Goal: Transaction & Acquisition: Purchase product/service

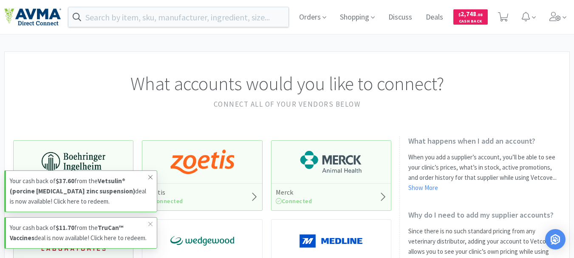
click at [151, 174] on icon at bounding box center [150, 177] width 5 height 7
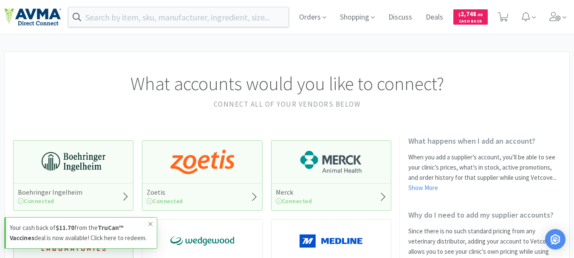
click at [148, 220] on icon at bounding box center [150, 223] width 5 height 7
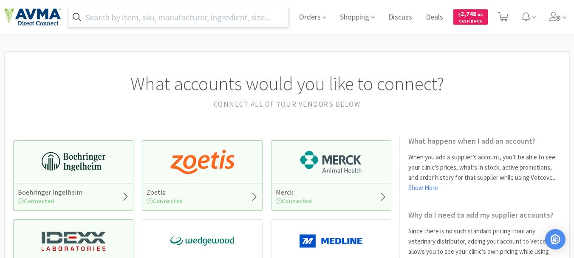
click at [160, 18] on input "text" at bounding box center [178, 17] width 220 height 20
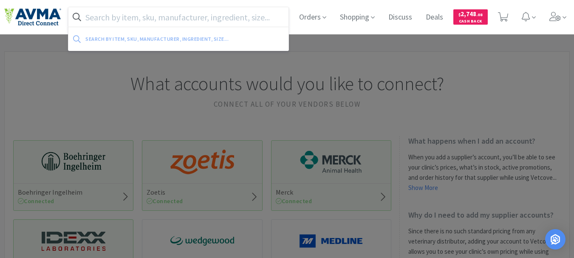
paste input "099667"
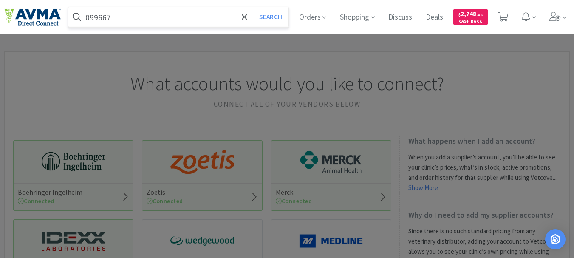
click at [253, 7] on button "Search" at bounding box center [270, 17] width 35 height 20
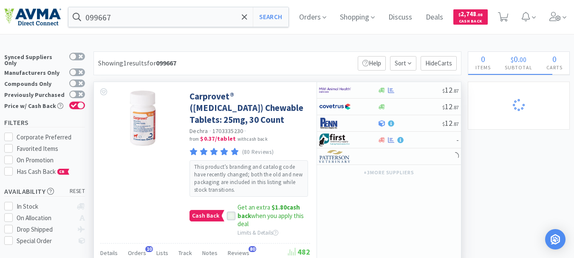
click at [231, 214] on icon at bounding box center [231, 216] width 6 height 6
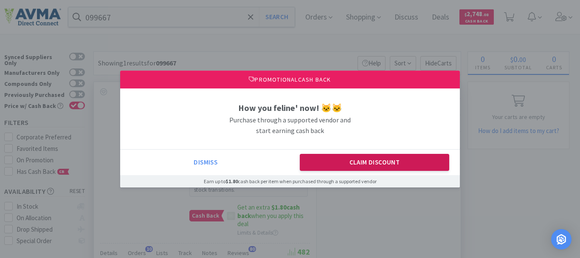
click at [341, 159] on button "Claim Discount" at bounding box center [375, 162] width 150 height 17
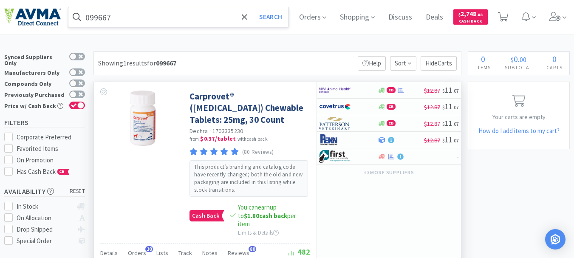
click at [158, 20] on input "099667" at bounding box center [178, 17] width 220 height 20
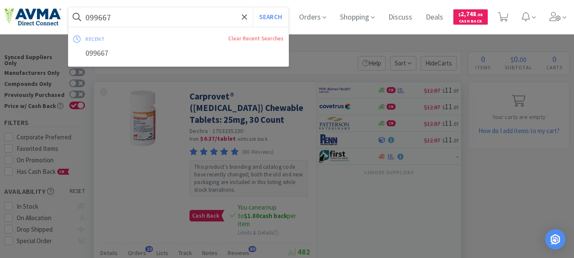
paste input "901370"
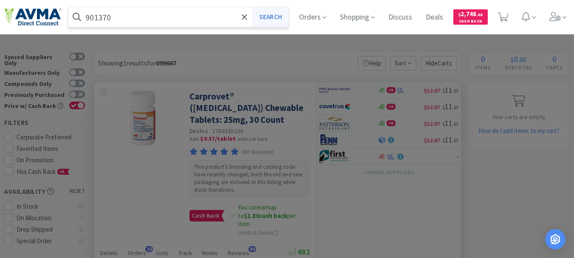
click at [278, 13] on button "Search" at bounding box center [270, 17] width 35 height 20
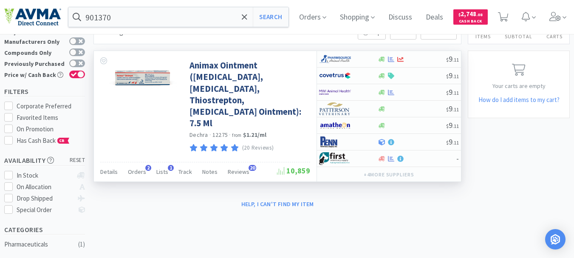
scroll to position [42, 0]
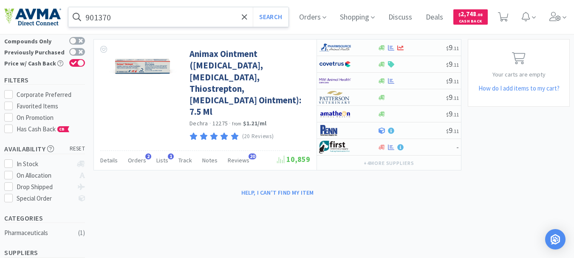
click at [164, 12] on input "901370" at bounding box center [178, 17] width 220 height 20
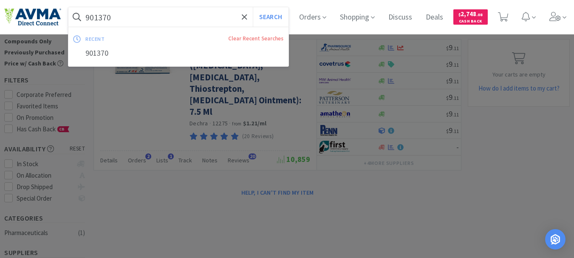
paste input "054809"
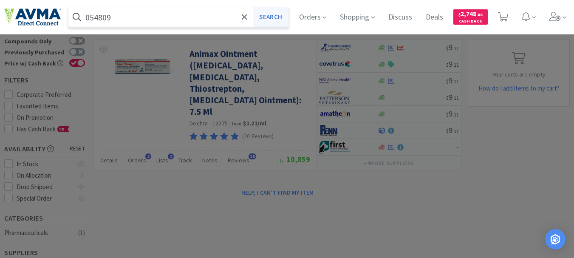
click at [284, 19] on button "Search" at bounding box center [270, 17] width 35 height 20
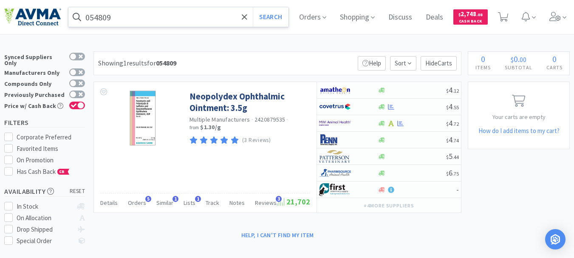
click at [136, 14] on input "054809" at bounding box center [178, 17] width 220 height 20
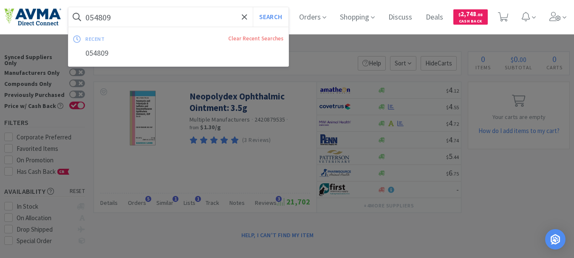
paste input "99676"
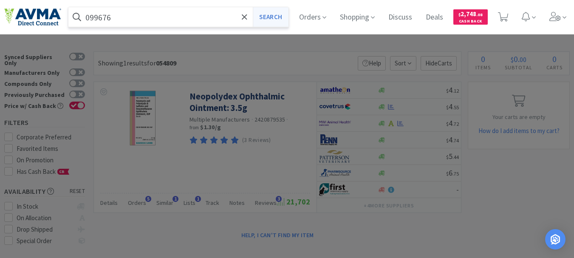
click at [275, 15] on button "Search" at bounding box center [270, 17] width 35 height 20
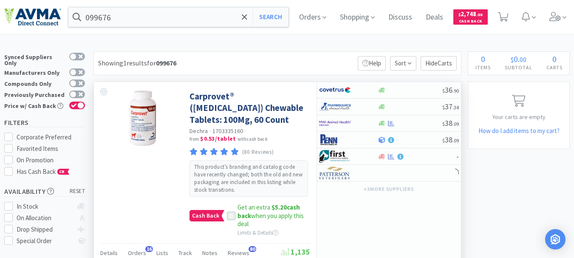
click at [228, 214] on icon at bounding box center [231, 216] width 6 height 6
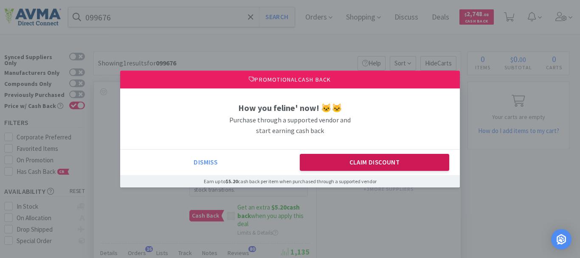
click at [370, 167] on button "Claim Discount" at bounding box center [375, 162] width 150 height 17
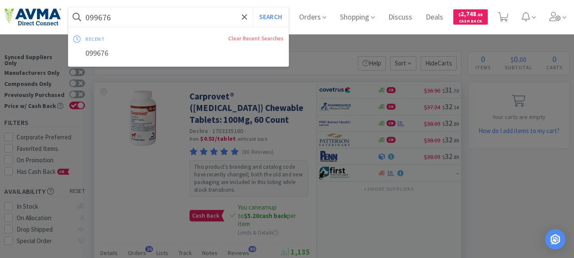
click at [110, 20] on input "099676" at bounding box center [178, 17] width 220 height 20
paste input "81931"
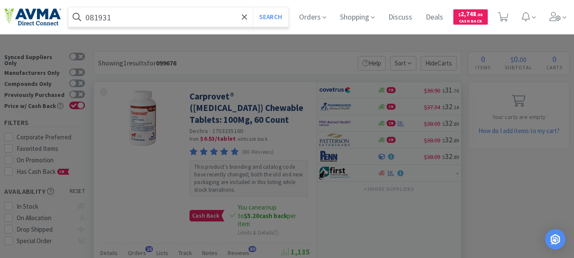
click at [253, 7] on button "Search" at bounding box center [270, 17] width 35 height 20
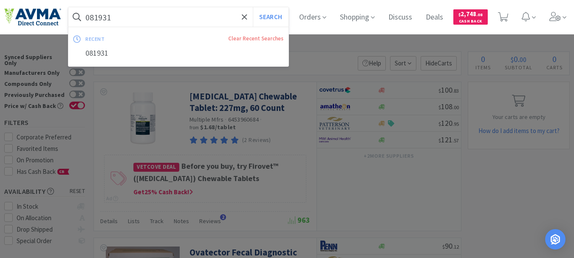
click at [102, 21] on input "081931" at bounding box center [178, 17] width 220 height 20
paste input "140335"
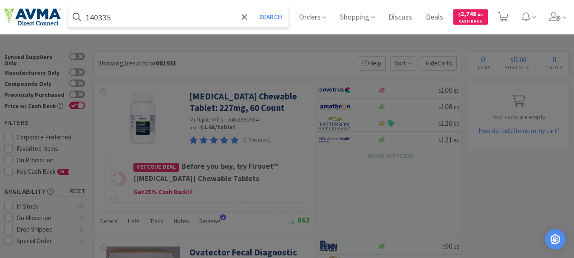
click at [253, 7] on button "Search" at bounding box center [270, 17] width 35 height 20
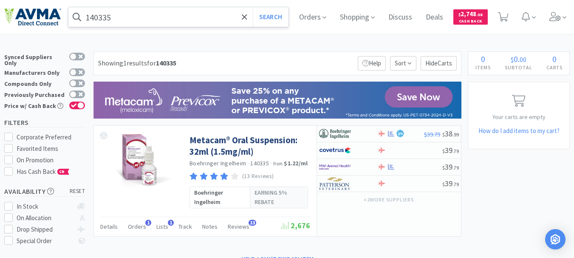
click at [129, 11] on input "140335" at bounding box center [178, 17] width 220 height 20
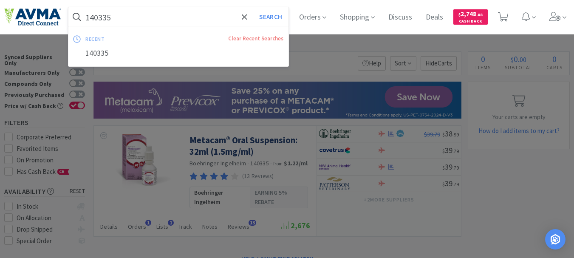
paste input "078942604"
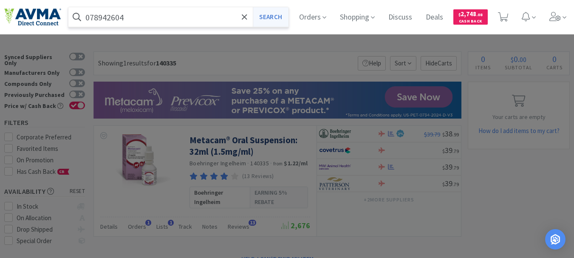
type input "078942604"
click at [282, 17] on button "Search" at bounding box center [270, 17] width 35 height 20
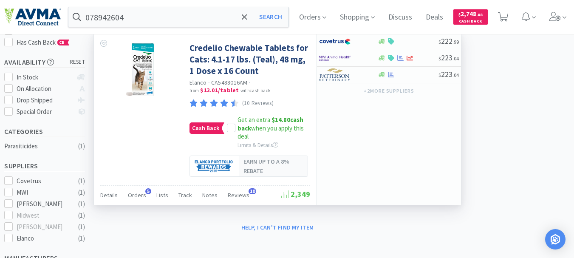
scroll to position [85, 0]
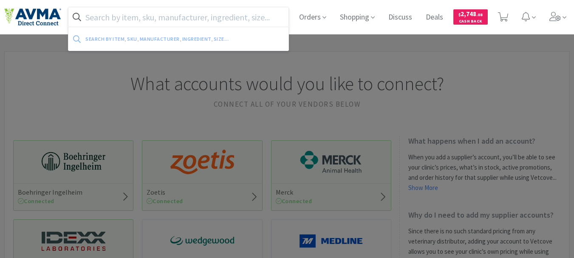
click at [224, 17] on input "text" at bounding box center [178, 17] width 220 height 20
paste input "045247"
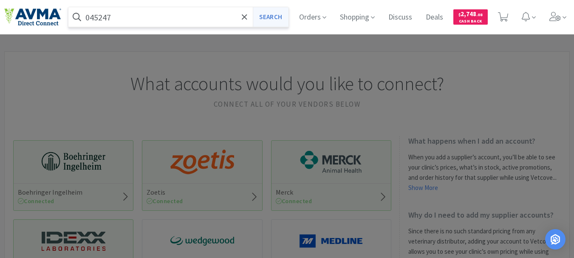
type input "045247"
click at [273, 17] on button "Search" at bounding box center [270, 17] width 35 height 20
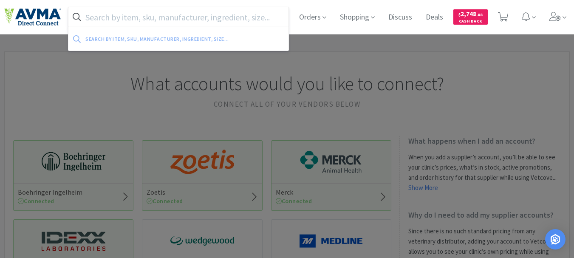
click at [141, 14] on input "text" at bounding box center [178, 17] width 220 height 20
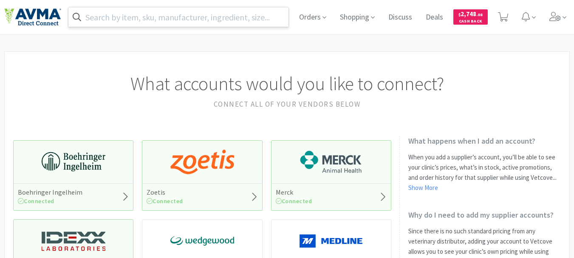
click at [214, 18] on input "text" at bounding box center [178, 17] width 220 height 20
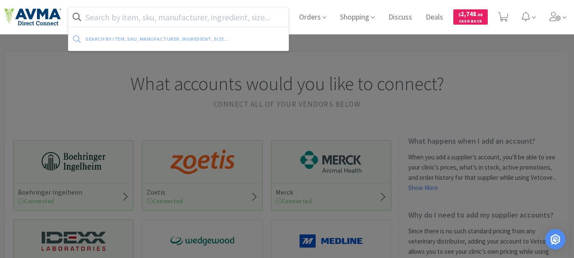
paste input "019232"
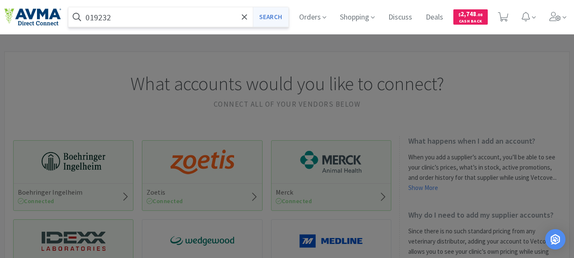
click at [254, 18] on button "Search" at bounding box center [270, 17] width 35 height 20
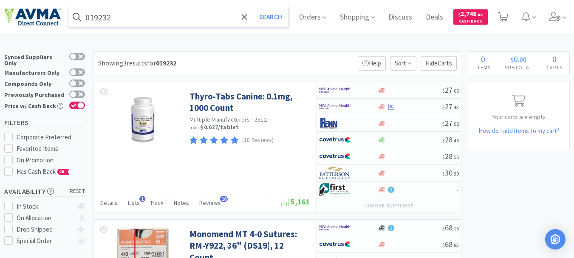
click at [133, 19] on input "019232" at bounding box center [178, 17] width 220 height 20
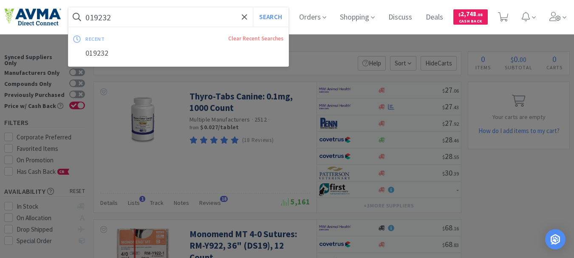
click at [110, 17] on input "019232" at bounding box center [178, 17] width 220 height 20
click at [103, 17] on input "019232" at bounding box center [178, 17] width 220 height 20
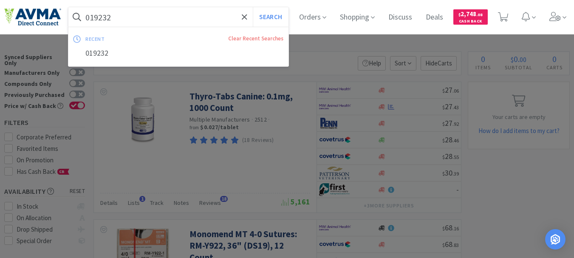
paste input "57295"
click at [253, 7] on button "Search" at bounding box center [270, 17] width 35 height 20
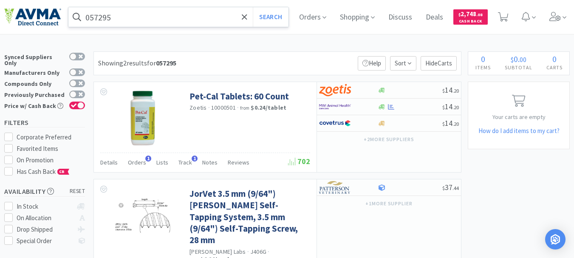
click at [169, 14] on input "057295" at bounding box center [178, 17] width 220 height 20
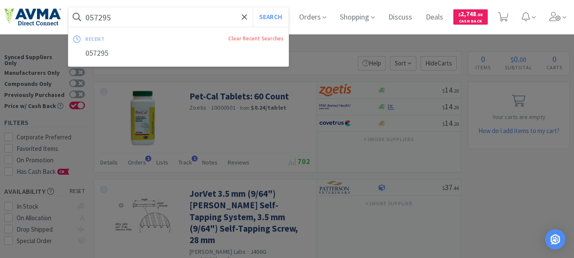
paste input "19232"
type input "019232"
click at [253, 7] on button "Search" at bounding box center [270, 17] width 35 height 20
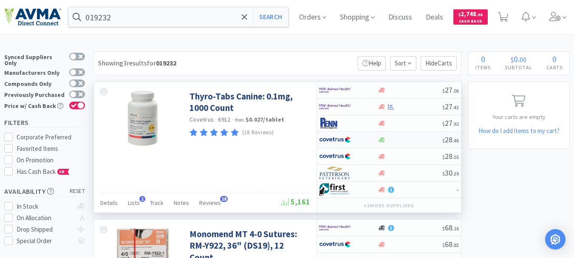
click at [341, 139] on img at bounding box center [335, 139] width 32 height 13
select select "1"
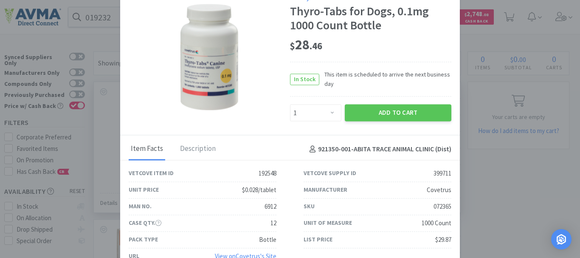
click at [436, 209] on div "072365" at bounding box center [442, 206] width 18 height 10
copy div "072365"
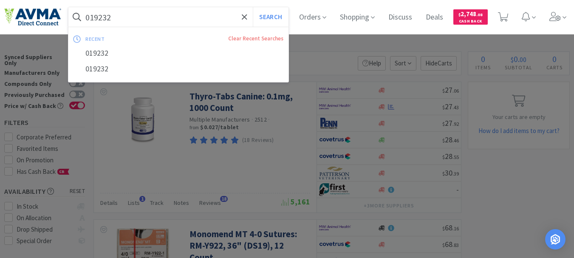
click at [169, 13] on input "019232" at bounding box center [178, 17] width 220 height 20
paste input "02269"
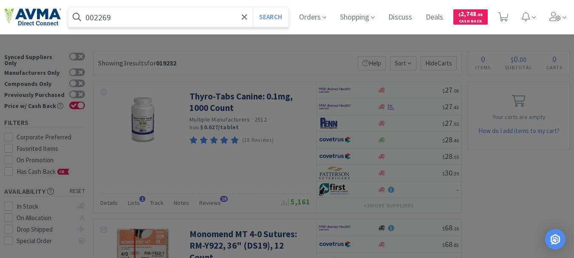
type input "002269"
click at [253, 7] on button "Search" at bounding box center [270, 17] width 35 height 20
